Goal: Task Accomplishment & Management: Manage account settings

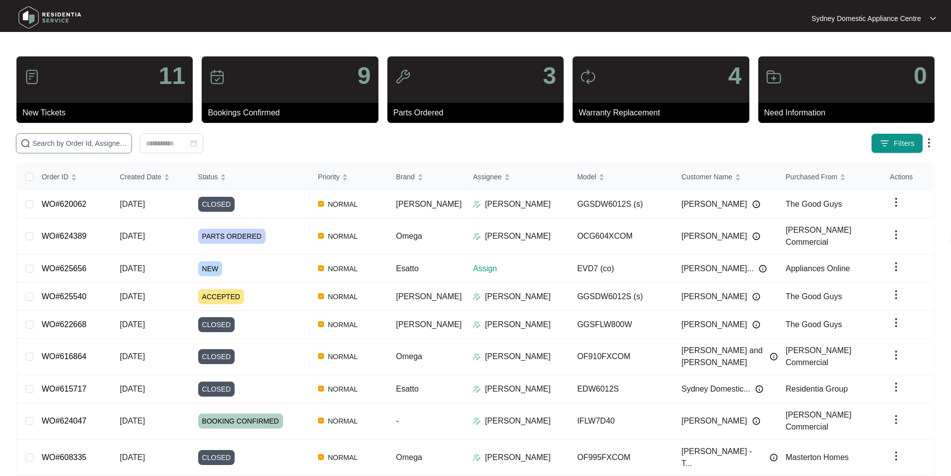
click at [127, 141] on input "text" at bounding box center [79, 143] width 95 height 11
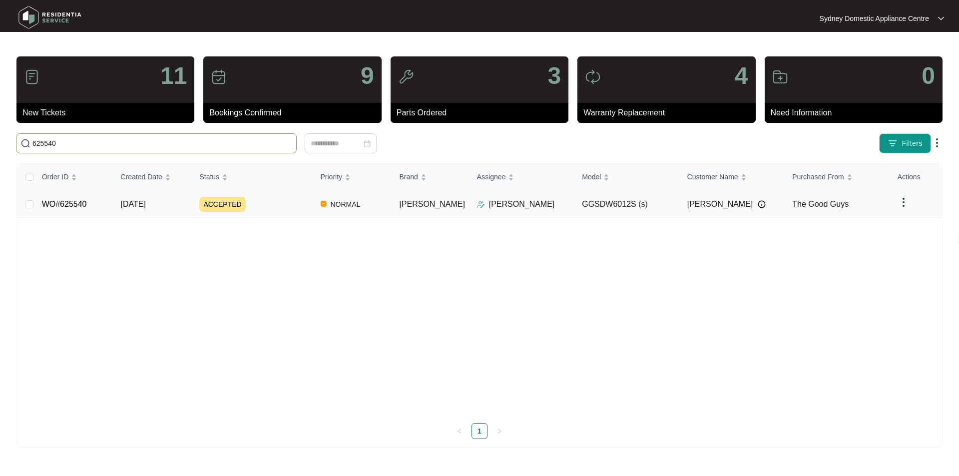
type input "625540"
click at [50, 204] on link "WO#625540" at bounding box center [64, 204] width 45 height 8
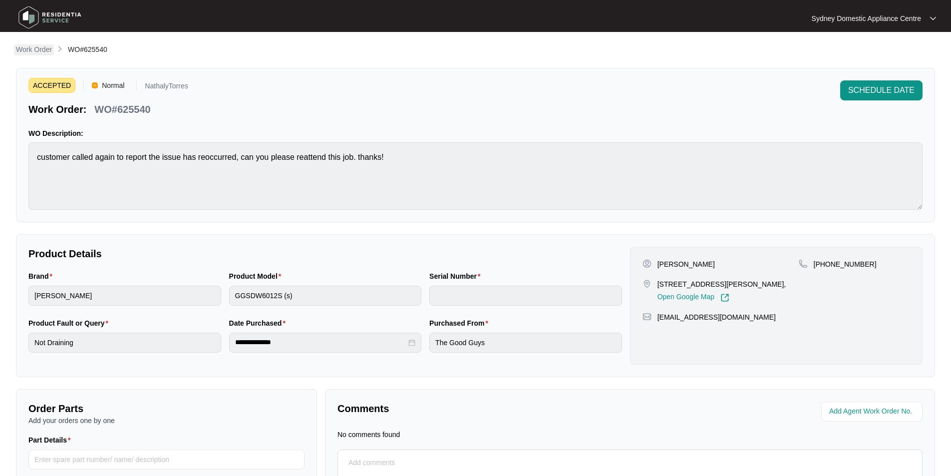
click at [35, 48] on p "Work Order" at bounding box center [34, 49] width 36 height 10
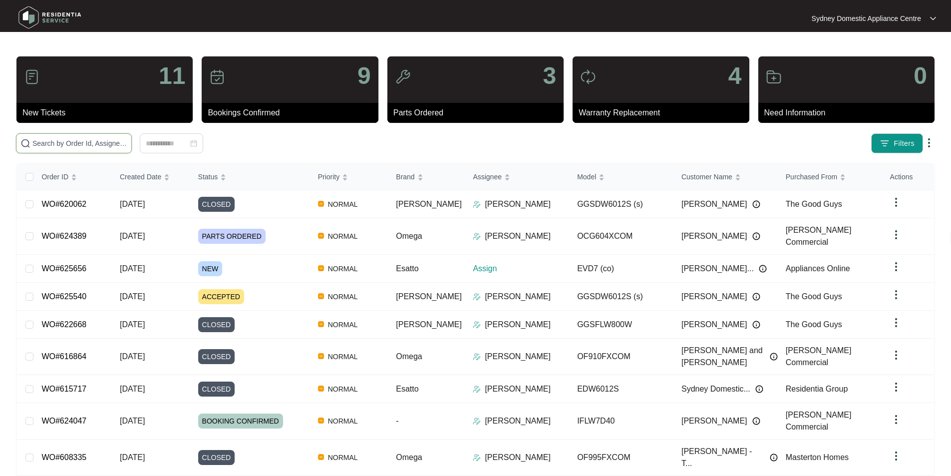
click at [113, 138] on input "text" at bounding box center [79, 143] width 95 height 11
type input "625656"
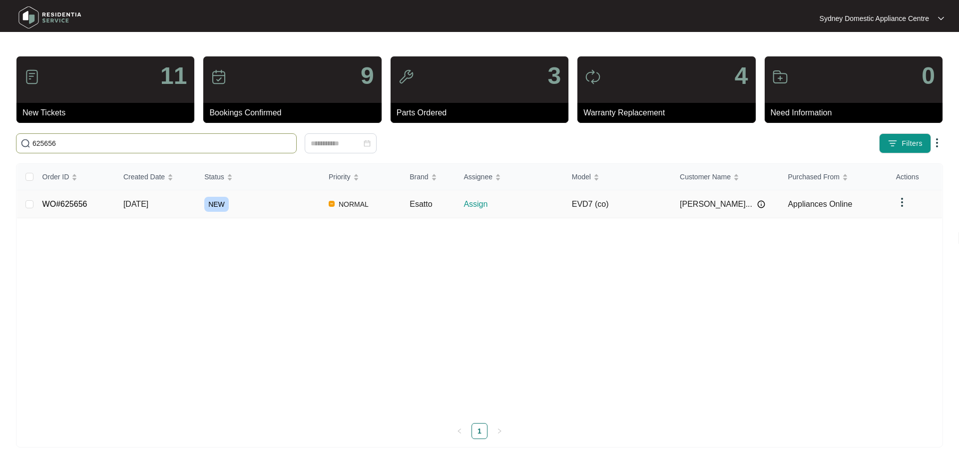
click at [34, 206] on td "WO#625656" at bounding box center [74, 204] width 81 height 28
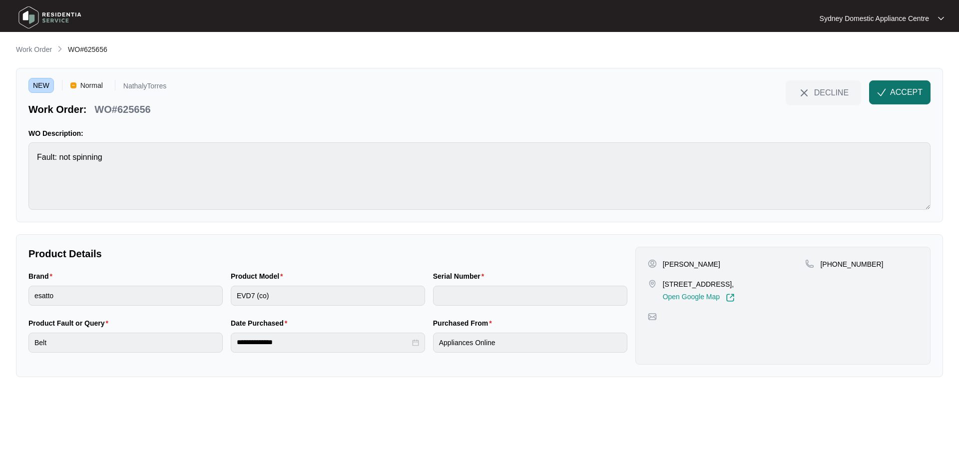
click at [899, 100] on button "ACCEPT" at bounding box center [899, 92] width 61 height 24
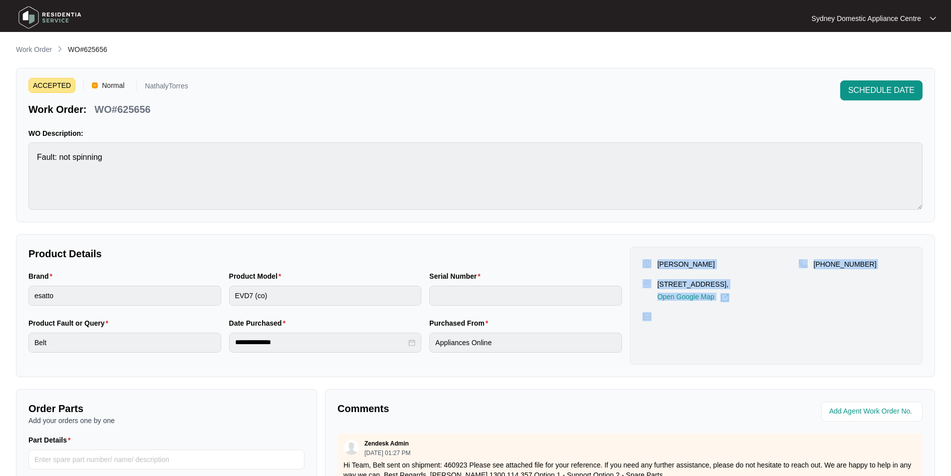
drag, startPoint x: 704, startPoint y: 336, endPoint x: 646, endPoint y: 253, distance: 101.1
click at [646, 253] on div "Willem Van Walsem Unit 804/1 Poplar Street, Surry Hills NSW 2010, Open Google M…" at bounding box center [776, 306] width 293 height 118
copy div "Willem Van Walsem Unit 804/1 Poplar Street, Surry Hills NSW 2010, Open Google M…"
click at [40, 55] on link "Work Order" at bounding box center [34, 49] width 40 height 11
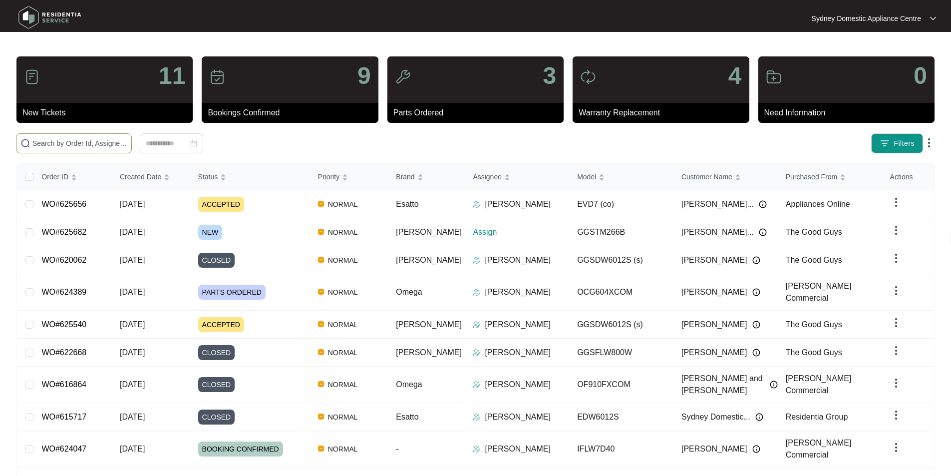
click at [127, 143] on input "text" at bounding box center [79, 143] width 95 height 11
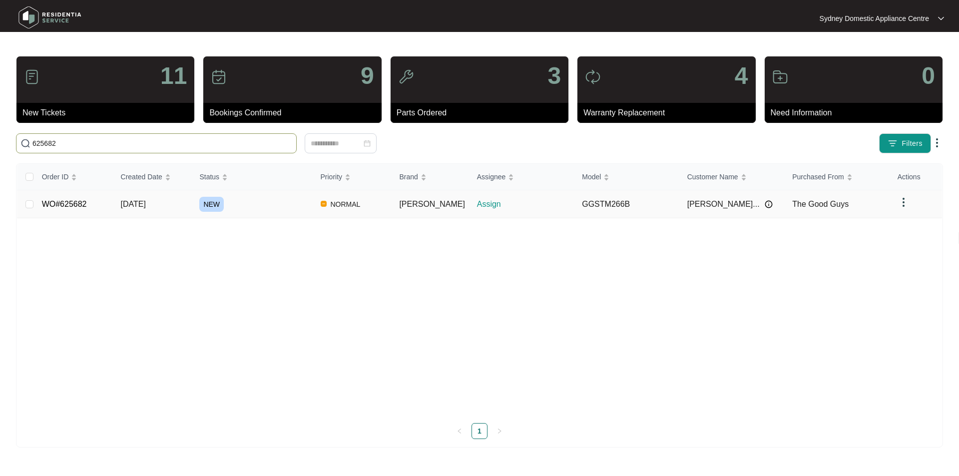
type input "625682"
click at [80, 200] on link "WO#625682" at bounding box center [64, 204] width 45 height 8
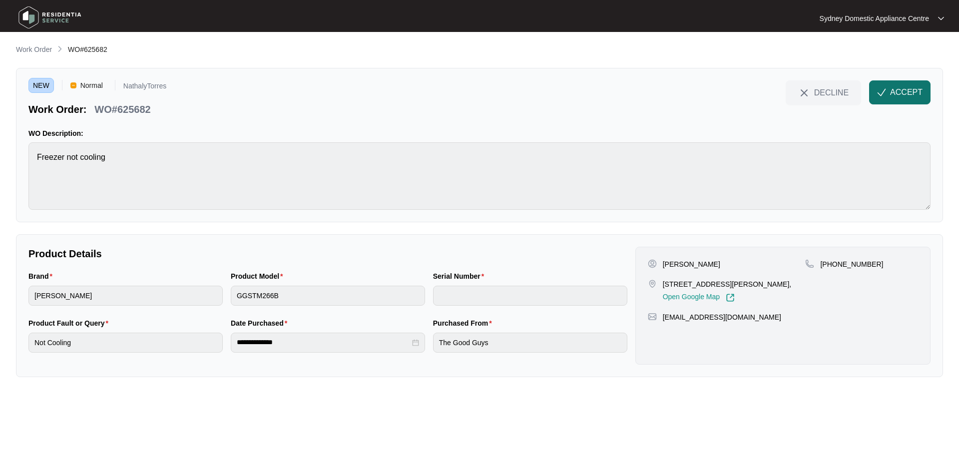
click at [904, 97] on span "ACCEPT" at bounding box center [906, 92] width 32 height 12
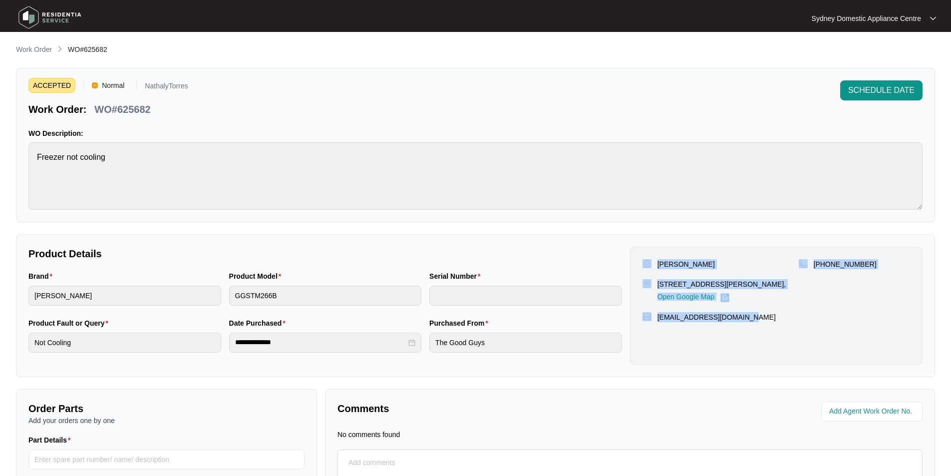
drag, startPoint x: 765, startPoint y: 331, endPoint x: 653, endPoint y: 256, distance: 134.9
click at [653, 256] on div "George Minassian Unit 21, 1 johnston lanecove west Lanecove west Nsw 2066, Open…" at bounding box center [776, 306] width 293 height 118
copy div "George Minassian Unit 21, 1 johnston lanecove west Lanecove west Nsw 2066, Open…"
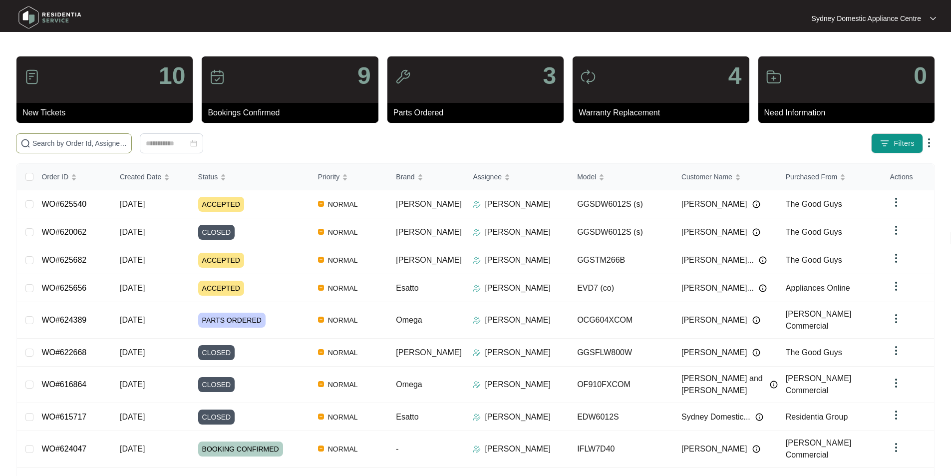
click at [127, 140] on input "text" at bounding box center [79, 143] width 95 height 11
paste input "625035"
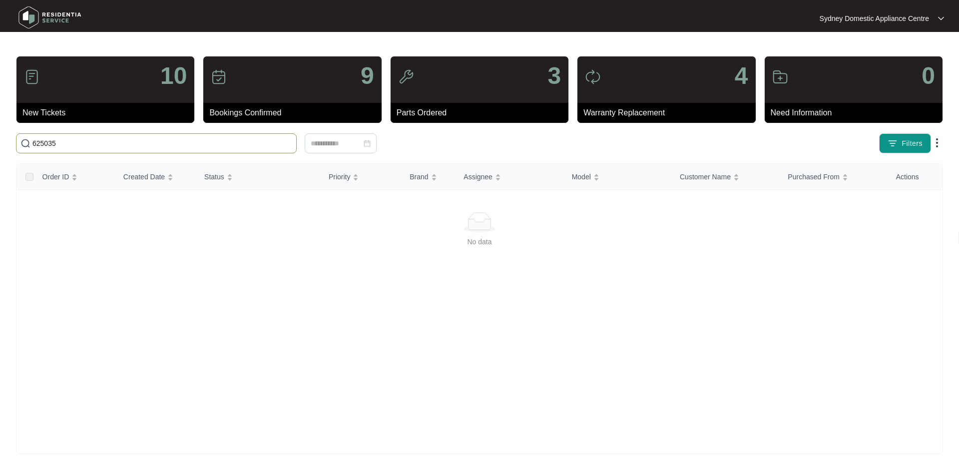
type input "625035"
